Goal: Check status

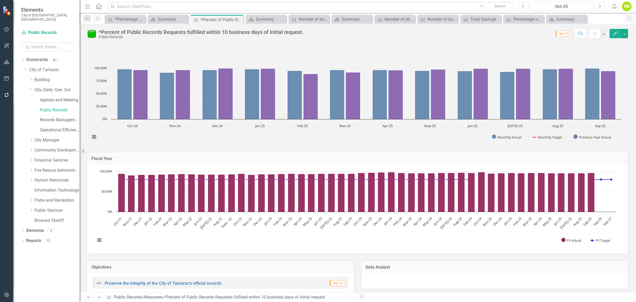
scroll to position [433, 0]
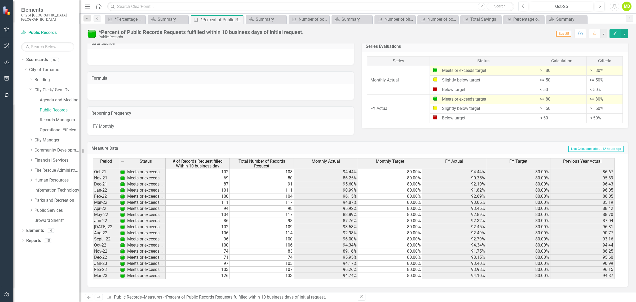
click at [104, 80] on td "Formula" at bounding box center [220, 78] width 258 height 7
click at [625, 34] on button "button" at bounding box center [624, 33] width 7 height 9
click at [589, 64] on link "Recalculate Measure Recalculate Measure" at bounding box center [602, 65] width 52 height 10
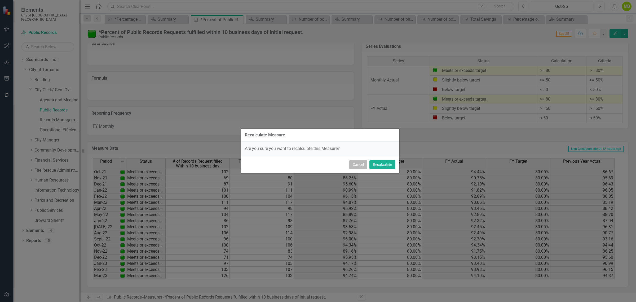
click at [349, 168] on button "Cancel" at bounding box center [358, 164] width 18 height 9
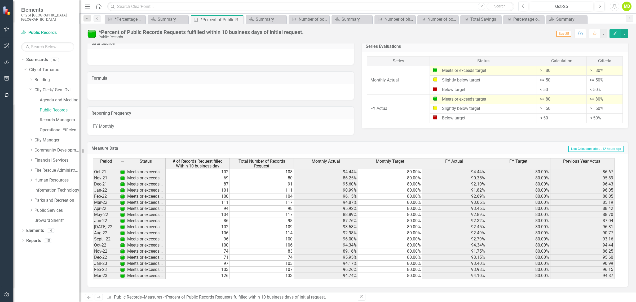
click at [615, 35] on icon "button" at bounding box center [616, 34] width 4 height 4
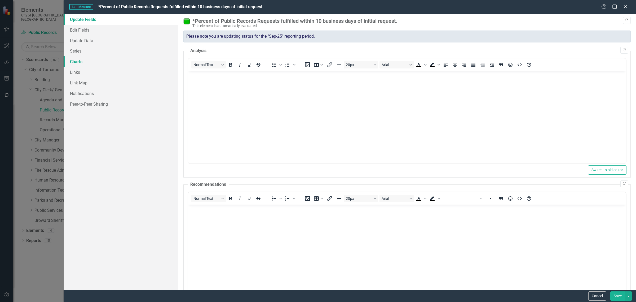
scroll to position [0, 0]
click at [80, 40] on link "Update Data" at bounding box center [121, 40] width 115 height 11
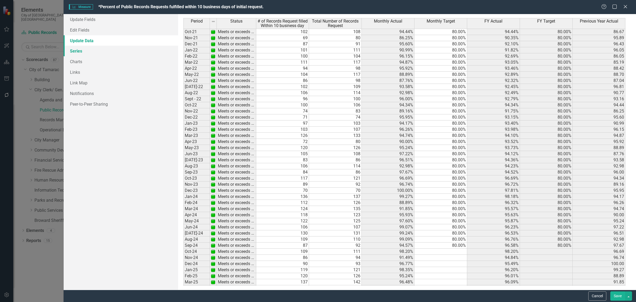
click at [77, 50] on link "Series" at bounding box center [121, 51] width 115 height 11
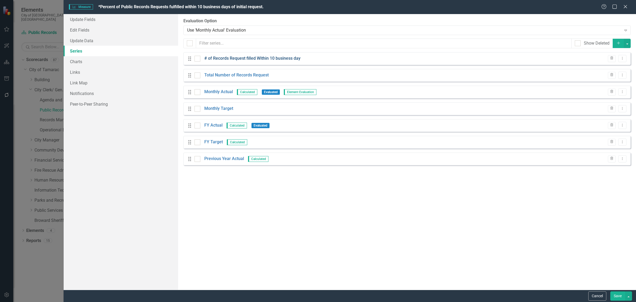
click at [232, 62] on link "# of Records Request filled Within 10 business day" at bounding box center [252, 58] width 96 height 6
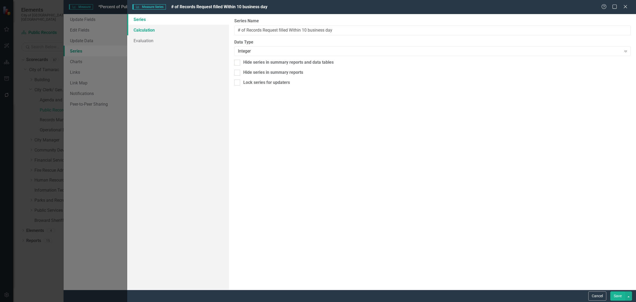
click at [146, 30] on link "Calculation" at bounding box center [178, 30] width 102 height 11
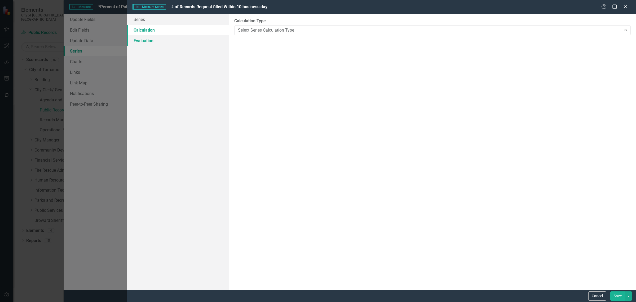
click at [141, 41] on link "Evaluation" at bounding box center [178, 40] width 102 height 11
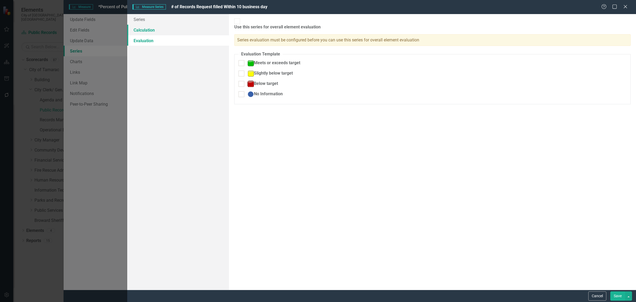
click at [141, 31] on link "Calculation" at bounding box center [178, 30] width 102 height 11
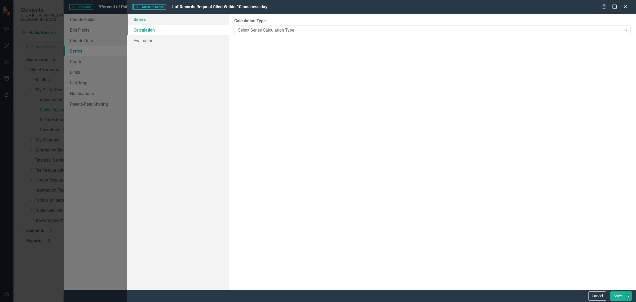
click at [141, 17] on link "Series" at bounding box center [178, 19] width 102 height 11
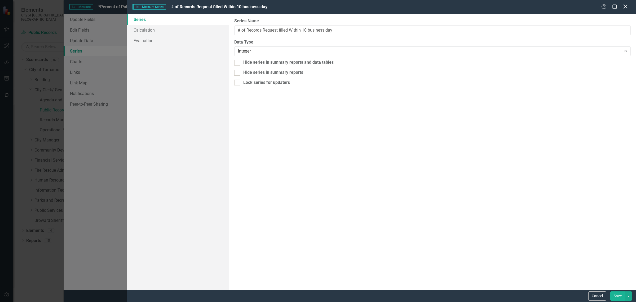
click at [623, 6] on icon "Close" at bounding box center [625, 6] width 7 height 5
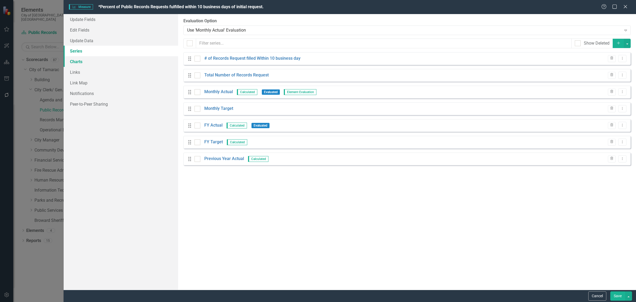
click at [76, 63] on link "Charts" at bounding box center [121, 61] width 115 height 11
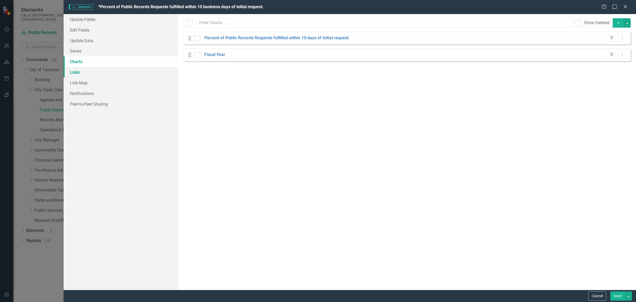
click at [73, 73] on link "Links" at bounding box center [121, 72] width 115 height 11
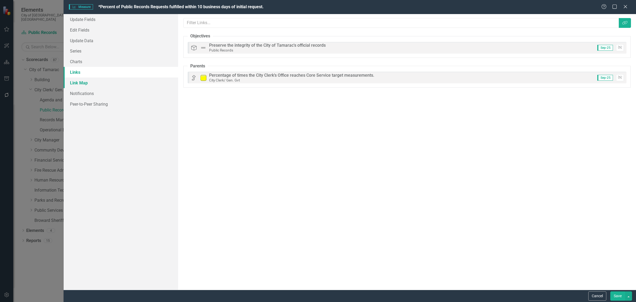
click at [77, 84] on link "Link Map" at bounding box center [121, 82] width 115 height 11
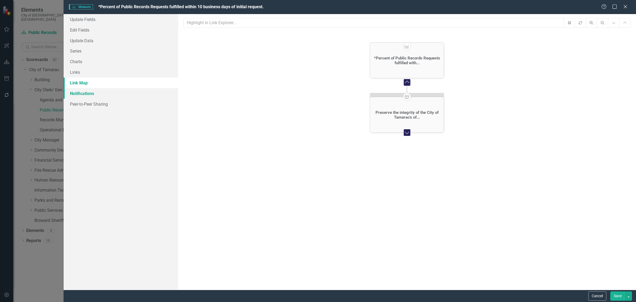
click at [80, 93] on link "Notifications" at bounding box center [121, 93] width 115 height 11
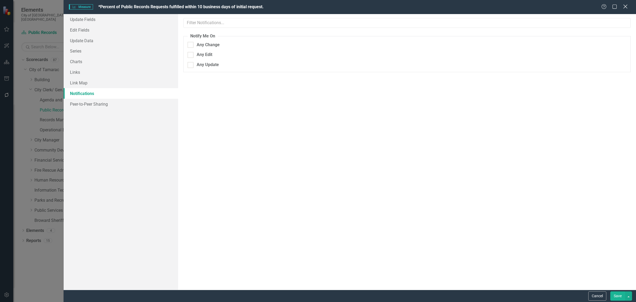
click at [626, 6] on icon at bounding box center [625, 7] width 4 height 4
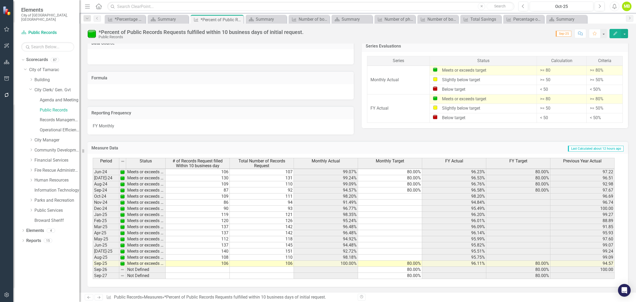
scroll to position [195, 0]
